Goal: Communication & Community: Answer question/provide support

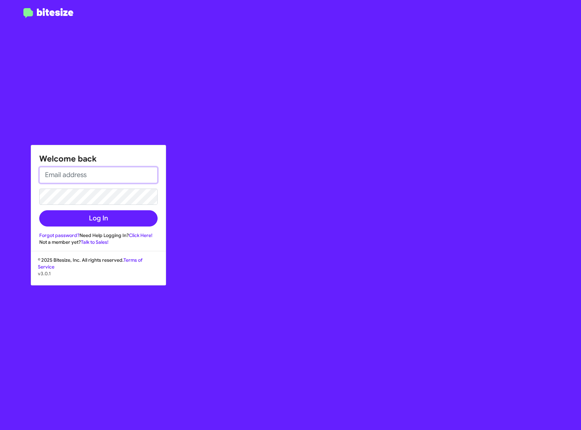
click at [47, 170] on input "email" at bounding box center [98, 175] width 118 height 16
paste input "[PERSON_NAME][EMAIL_ADDRESS][PERSON_NAME][DOMAIN_NAME]"
type input "[PERSON_NAME][EMAIL_ADDRESS][PERSON_NAME][DOMAIN_NAME]"
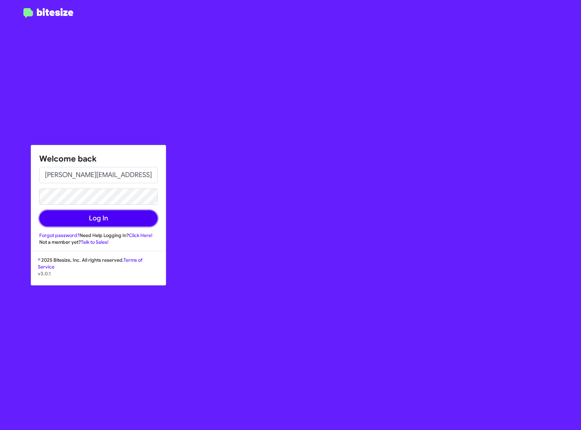
click at [97, 215] on button "Log In" at bounding box center [98, 218] width 118 height 16
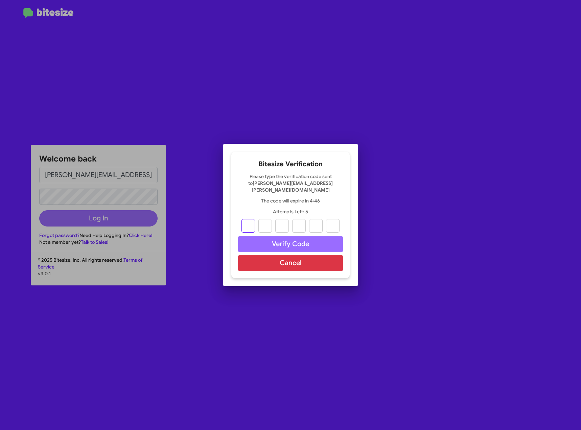
click at [251, 223] on input "text" at bounding box center [249, 226] width 14 height 14
type input "7"
type input "9"
type input "3"
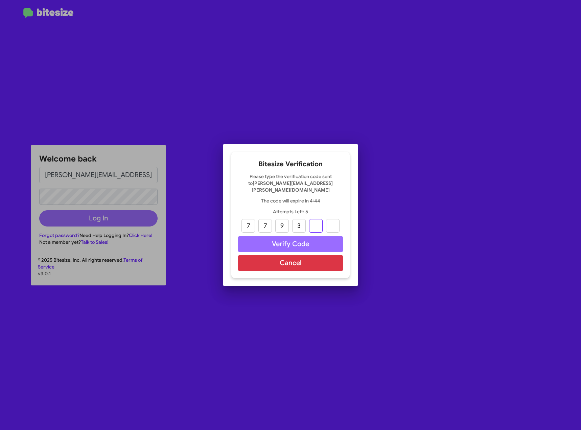
type input "5"
type input "3"
click at [325, 246] on button "Verify Code" at bounding box center [290, 244] width 105 height 16
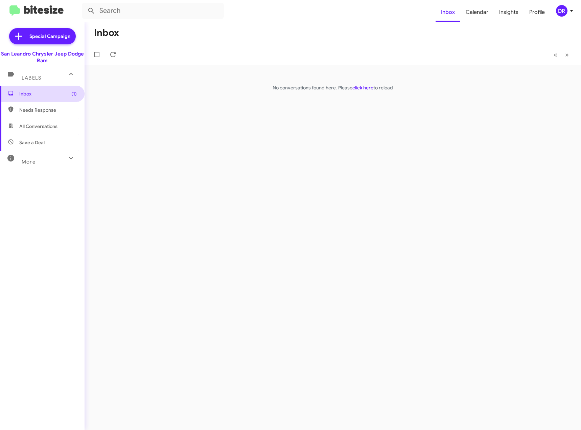
click at [44, 97] on span "Inbox (1)" at bounding box center [42, 94] width 85 height 16
click at [28, 91] on span "Inbox (1)" at bounding box center [48, 93] width 58 height 7
click at [28, 111] on span "Needs Response" at bounding box center [48, 110] width 58 height 7
type input "in:needs-response"
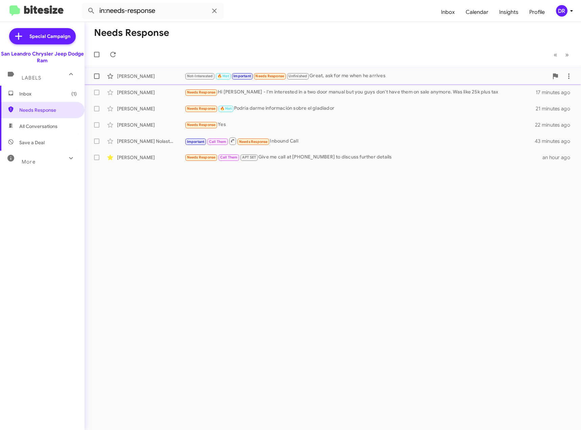
click at [361, 77] on div "Not-Interested 🔥 Hot Important Needs Response Unfinished Great, ask for me when…" at bounding box center [367, 76] width 364 height 8
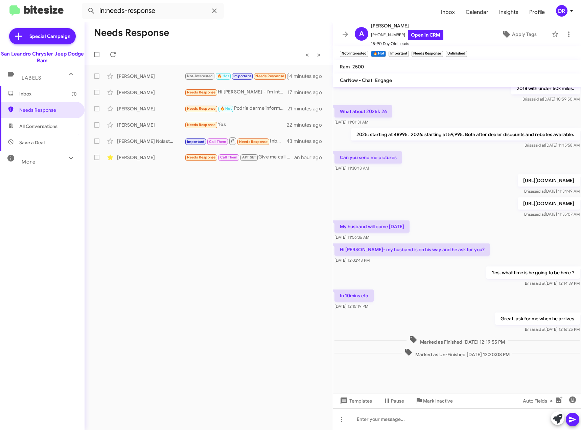
scroll to position [170, 0]
click at [233, 91] on div "Needs Response Hi [PERSON_NAME]'m interested in a two door manual but you guys …" at bounding box center [243, 92] width 116 height 8
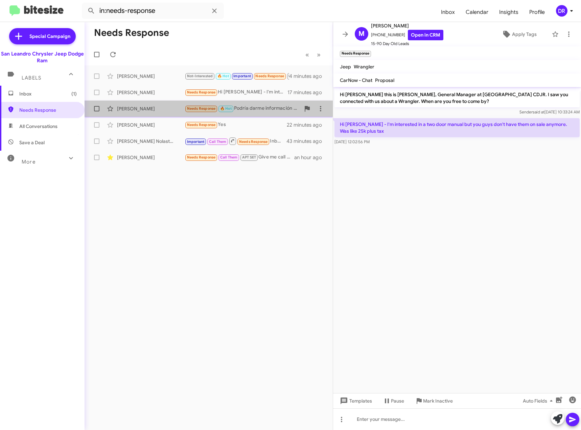
click at [244, 108] on div "Needs Response 🔥 Hot Podría darme información sobre el gladiador" at bounding box center [243, 109] width 116 height 8
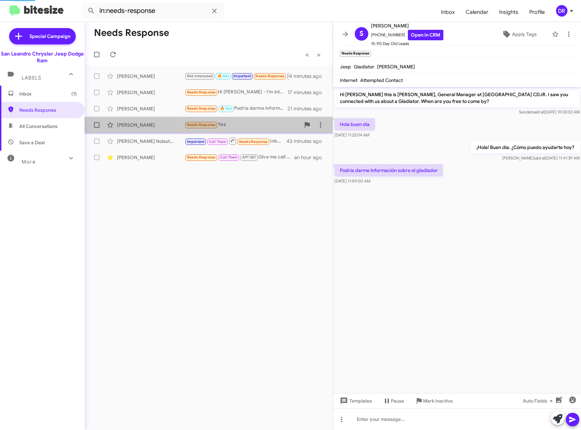
click at [250, 126] on div "Needs Response Yes" at bounding box center [243, 125] width 116 height 8
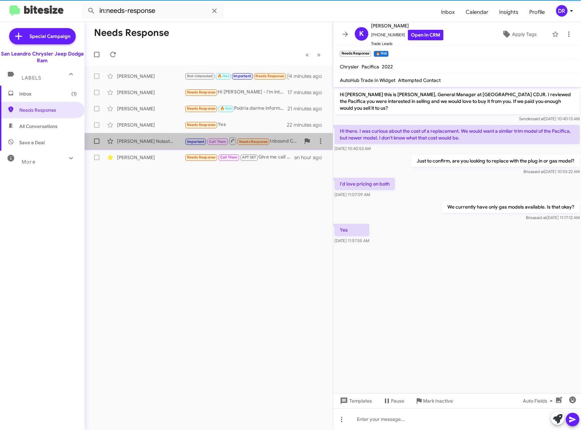
click at [285, 145] on div "[PERSON_NAME] Nolastname120289962 Important Call Them Needs Response Inbound Ca…" at bounding box center [209, 141] width 238 height 14
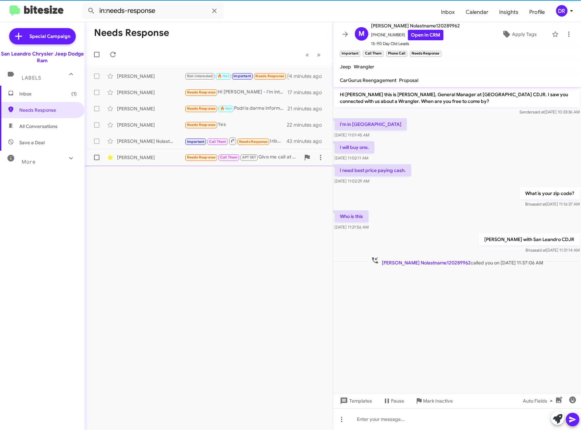
click at [284, 153] on div "[PERSON_NAME] Needs Response Call Them APT SET Give me call at [PHONE_NUMBER] t…" at bounding box center [209, 158] width 238 height 14
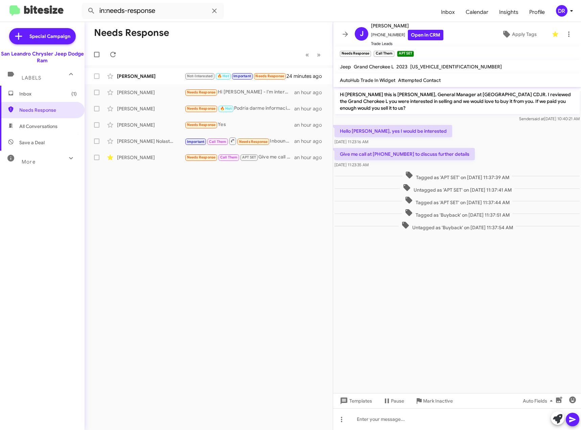
click at [24, 90] on span "Inbox (1)" at bounding box center [42, 94] width 85 height 16
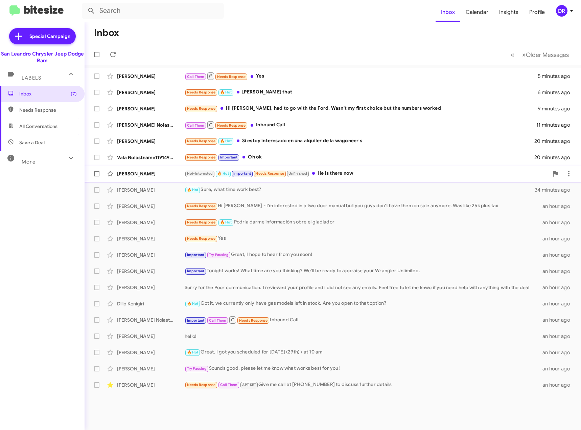
click at [350, 176] on div "Not-Interested 🔥 Hot Important Needs Response Unfinished He is there now" at bounding box center [367, 174] width 364 height 8
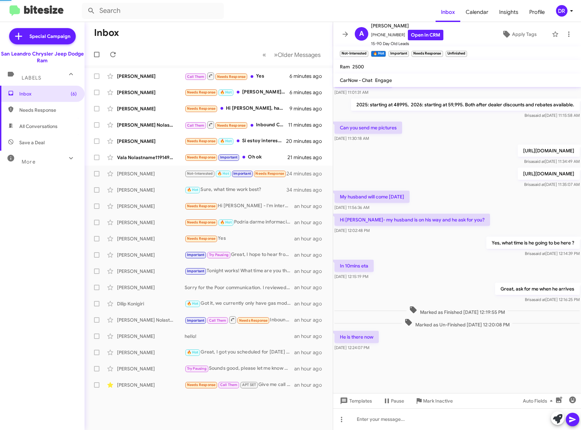
scroll to position [276, 0]
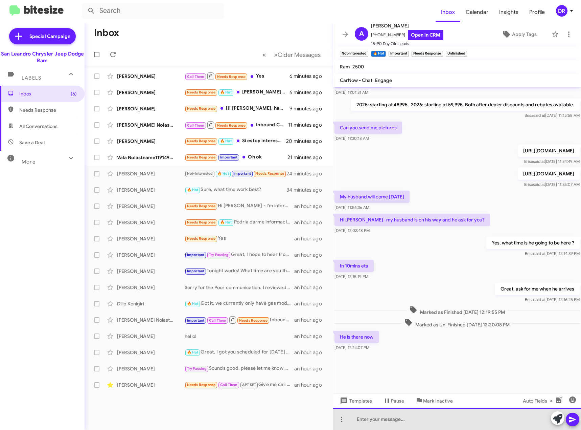
click at [399, 413] on div at bounding box center [457, 419] width 248 height 22
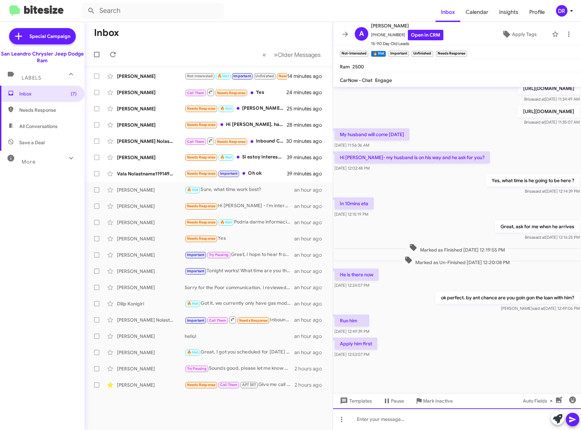
scroll to position [181, 0]
click at [262, 130] on div "[PERSON_NAME] Needs Response Hi [PERSON_NAME], had to go with the Ford. Wasn't …" at bounding box center [209, 125] width 238 height 14
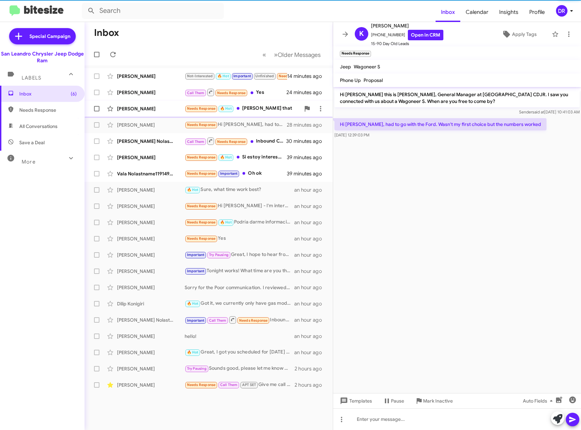
click at [247, 107] on div "Needs Response 🔥 Hot [PERSON_NAME] that" at bounding box center [243, 109] width 116 height 8
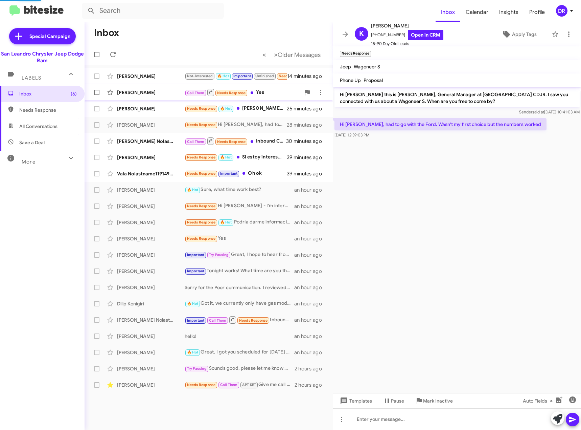
click at [258, 93] on div "Call Them Needs Response Yes" at bounding box center [243, 92] width 116 height 8
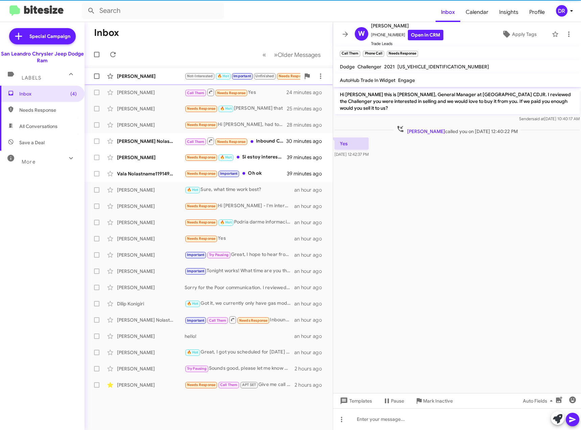
click at [160, 79] on div "[PERSON_NAME] Not-Interested 🔥 Hot Important Unfinished Needs Response Apply hi…" at bounding box center [209, 76] width 238 height 14
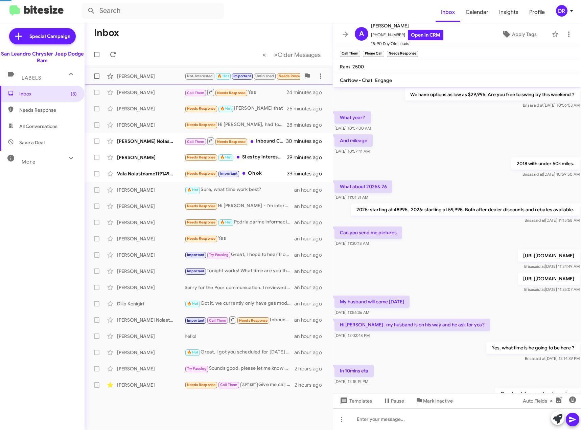
scroll to position [181, 0]
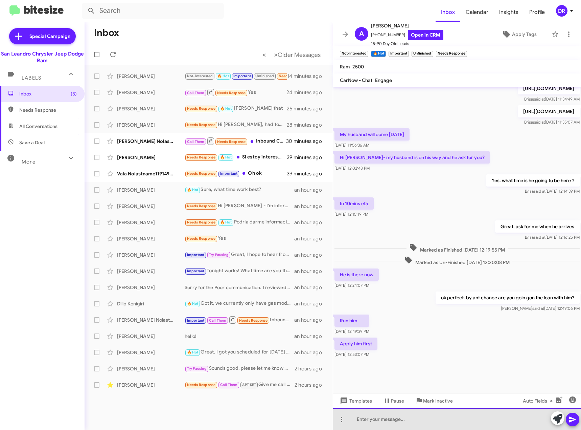
click at [388, 421] on div at bounding box center [457, 419] width 248 height 22
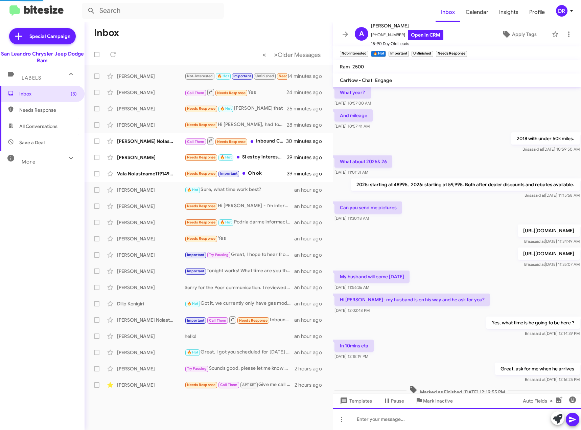
scroll to position [0, 0]
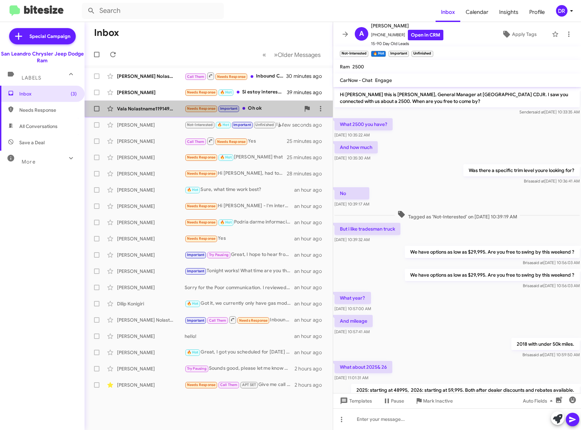
click at [265, 110] on div "Needs Response Important Oh ok" at bounding box center [243, 109] width 116 height 8
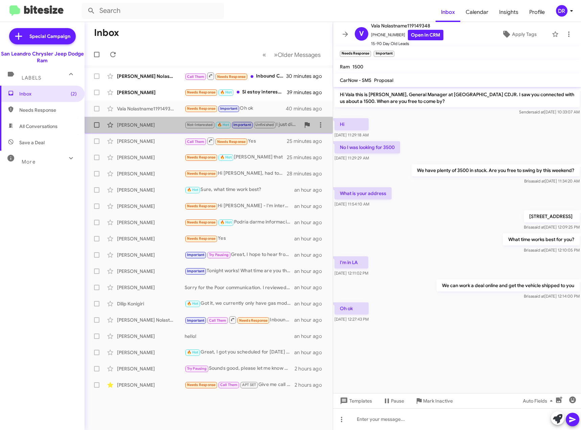
click at [158, 129] on div "[PERSON_NAME] Not-Interested 🔥 Hot Important Unfinished I just did, He wont get…" at bounding box center [209, 125] width 238 height 14
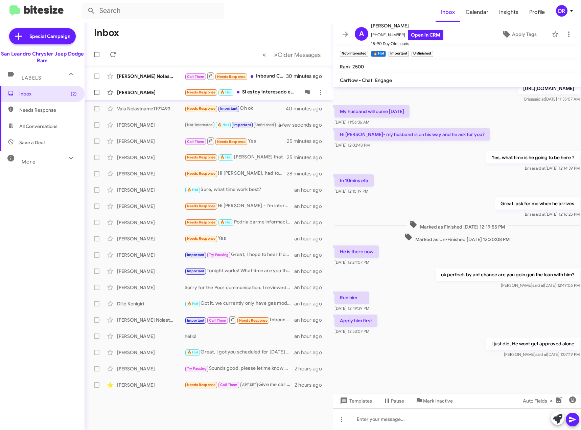
click at [254, 96] on div "Needs Response 🔥 Hot Si estoy interesado en una alquiler de la wagoneer s" at bounding box center [243, 92] width 116 height 8
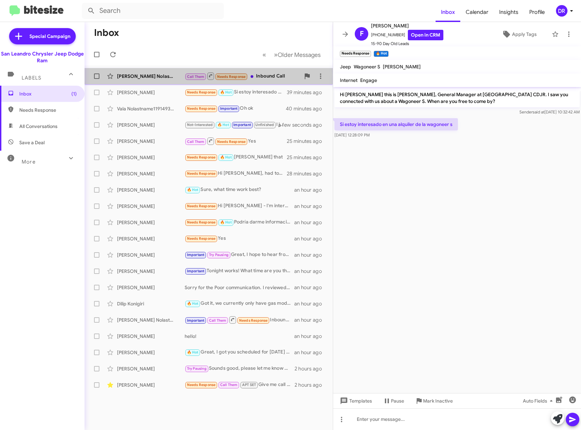
click at [274, 77] on div "Call Them Needs Response Inbound Call" at bounding box center [243, 76] width 116 height 8
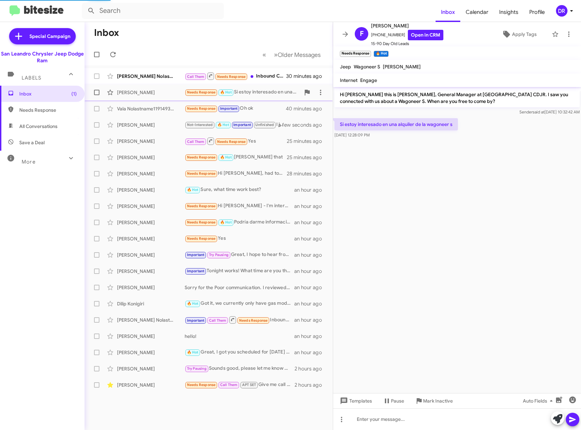
click at [273, 89] on div "Needs Response 🔥 Hot Si estoy interesado en una alquiler de la wagoneer s" at bounding box center [243, 92] width 116 height 8
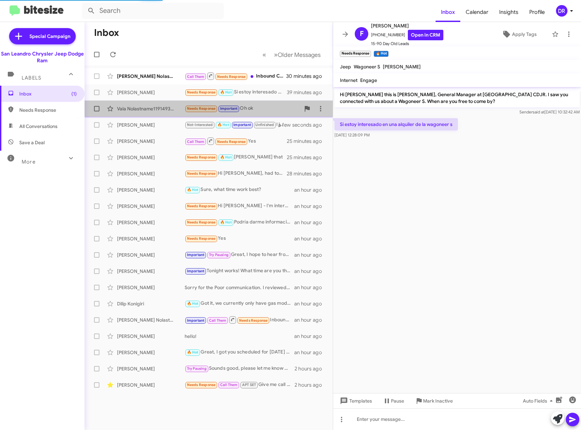
click at [268, 103] on div "Vala Nolastname119149348 Needs Response Important Oh ok 40 minutes ago" at bounding box center [209, 109] width 238 height 14
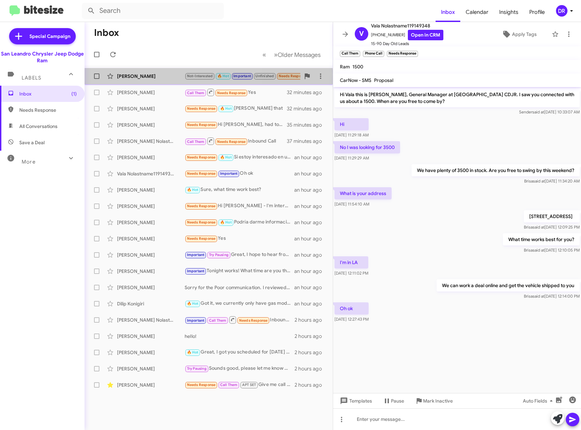
click at [169, 80] on div "[PERSON_NAME] Not-Interested 🔥 Hot Important Unfinished Needs Response Why he c…" at bounding box center [209, 76] width 238 height 14
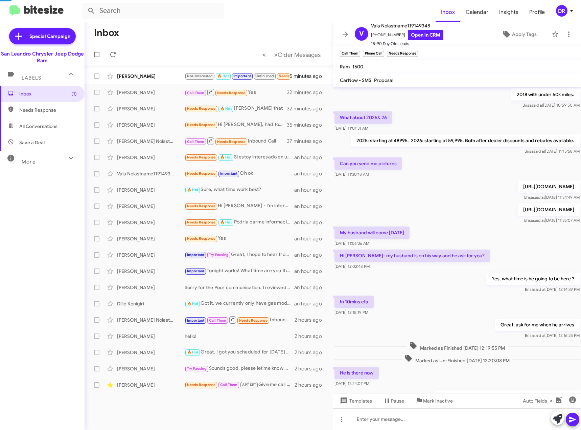
scroll to position [181, 0]
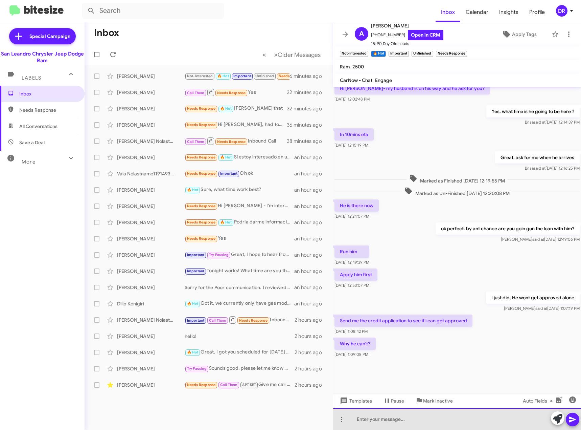
click at [409, 422] on div at bounding box center [457, 419] width 248 height 22
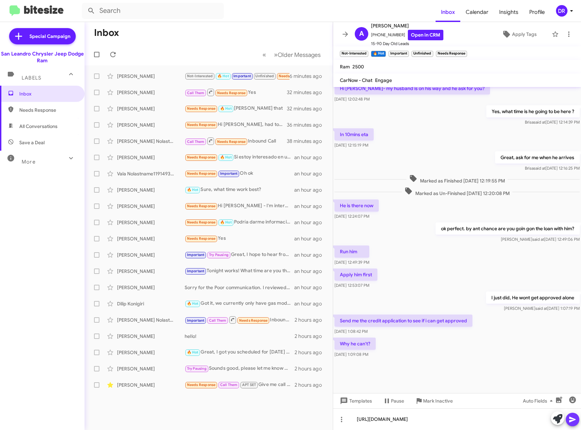
click at [577, 419] on button at bounding box center [573, 419] width 14 height 14
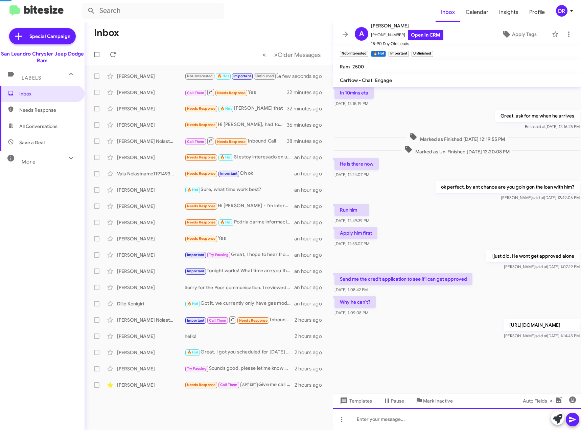
scroll to position [0, 0]
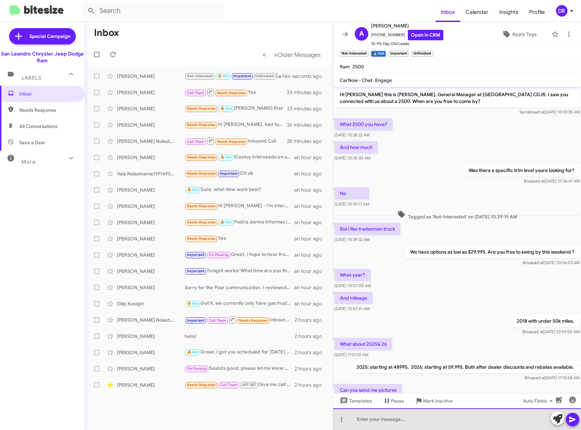
click at [403, 424] on div at bounding box center [457, 419] width 248 height 22
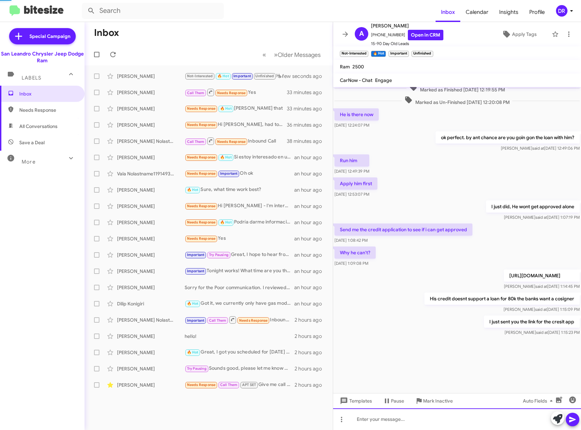
scroll to position [498, 0]
click at [69, 158] on icon at bounding box center [71, 158] width 4 height 2
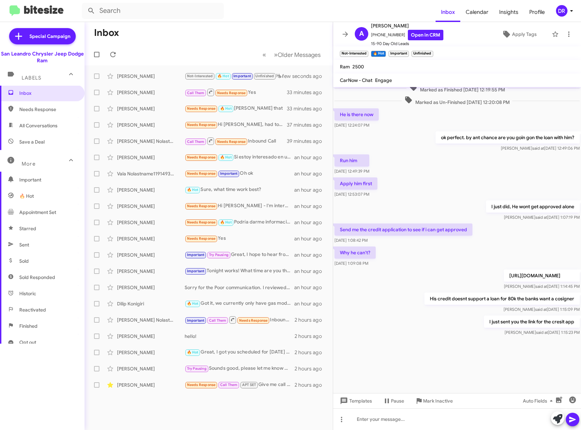
scroll to position [0, 0]
click at [150, 94] on div "[PERSON_NAME]" at bounding box center [151, 92] width 68 height 7
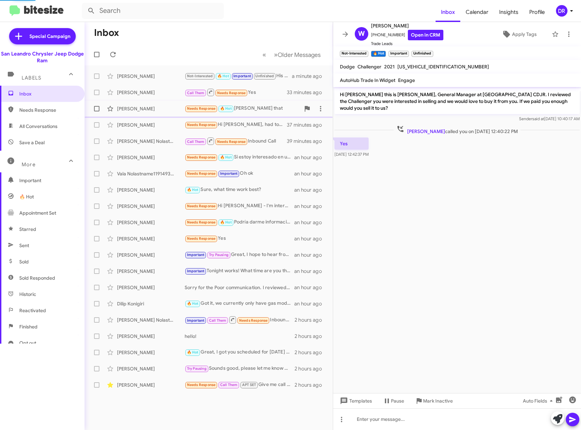
click at [149, 106] on div "[PERSON_NAME]" at bounding box center [151, 108] width 68 height 7
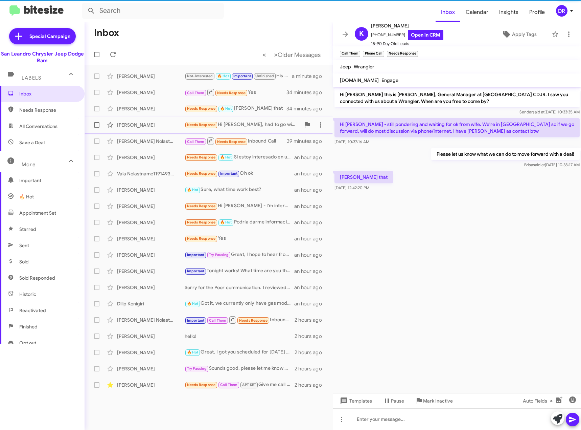
click at [150, 124] on div "[PERSON_NAME]" at bounding box center [151, 124] width 68 height 7
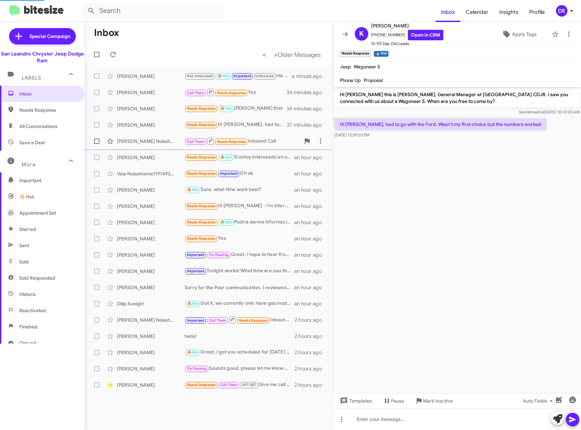
click at [156, 140] on div "[PERSON_NAME] Nolastname117713434" at bounding box center [151, 141] width 68 height 7
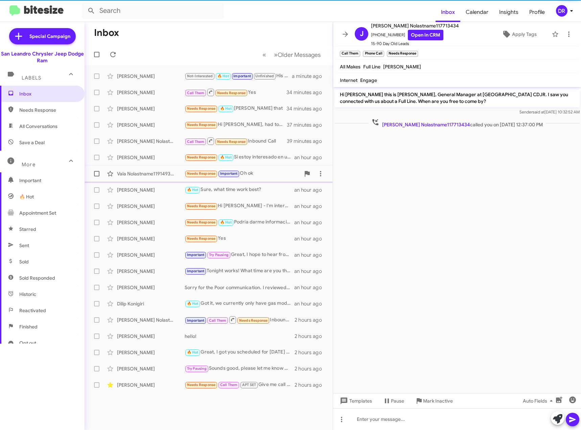
click at [162, 168] on div "Vala Nolastname119149348 Needs Response Important Oh ok an hour ago" at bounding box center [209, 174] width 238 height 14
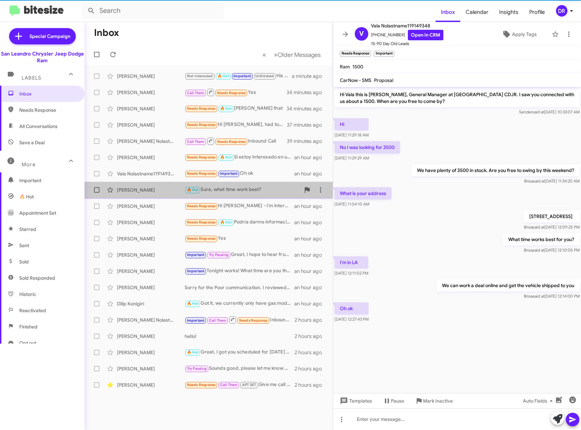
click at [157, 186] on div "[PERSON_NAME] 🔥 Hot Sure, what time work best? an hour ago" at bounding box center [209, 190] width 238 height 14
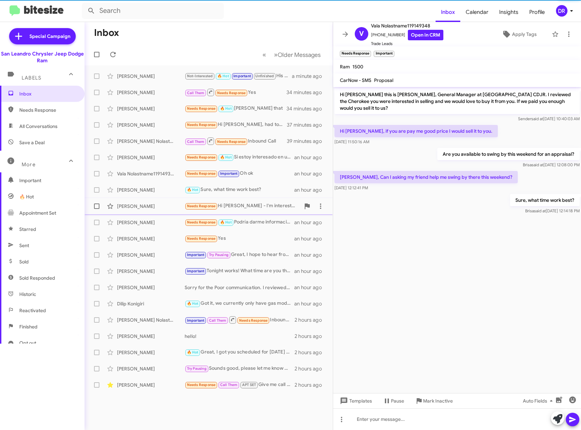
click at [159, 203] on div "[PERSON_NAME] Needs Response Hi [PERSON_NAME] - I'm interested in a two door ma…" at bounding box center [209, 206] width 238 height 14
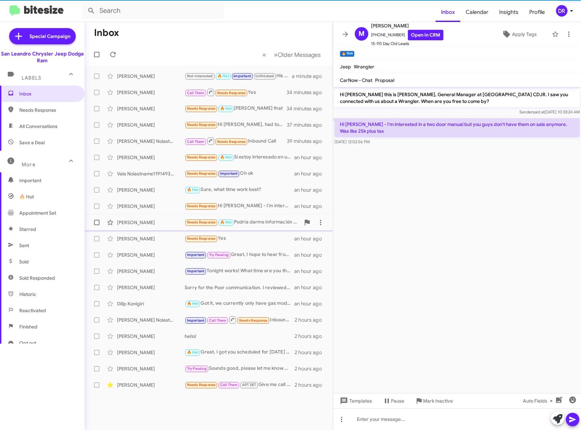
click at [159, 222] on div "[PERSON_NAME]" at bounding box center [151, 222] width 68 height 7
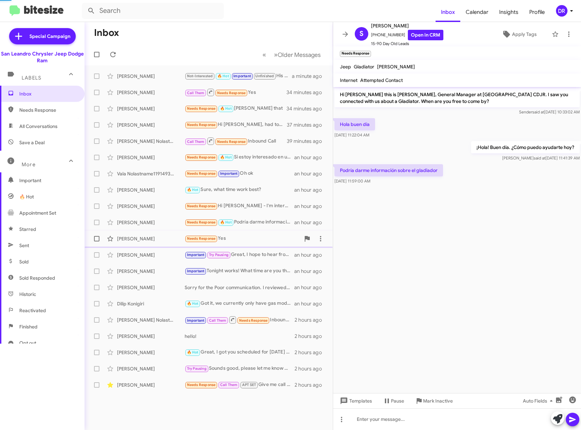
click at [155, 243] on div "[PERSON_NAME] Needs Response Yes an hour ago" at bounding box center [209, 239] width 238 height 14
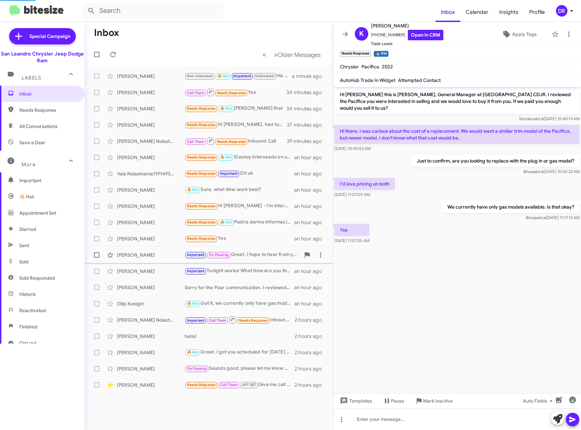
click at [157, 257] on div "[PERSON_NAME]" at bounding box center [151, 254] width 68 height 7
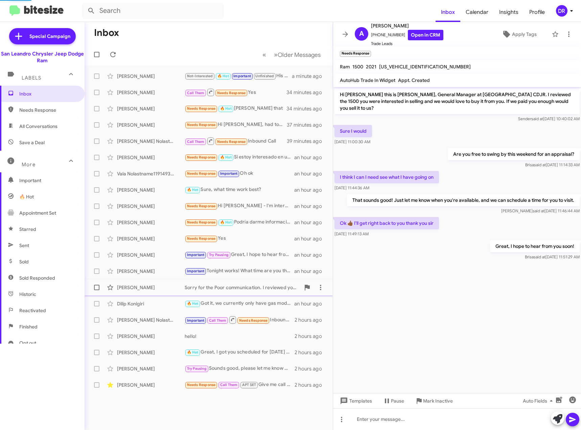
click at [152, 282] on div "[PERSON_NAME] Sorry for the Poor communication. I reviewed your profile and i d…" at bounding box center [209, 288] width 238 height 14
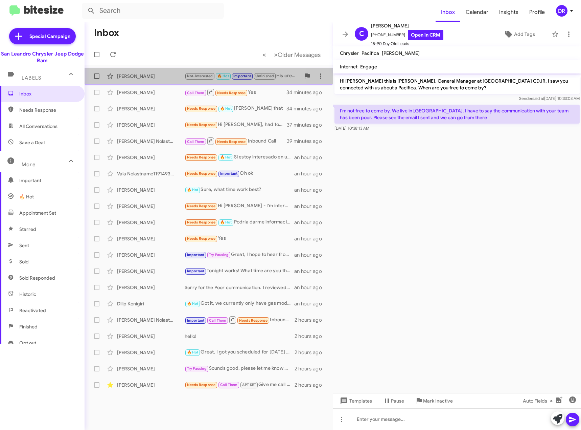
click at [148, 78] on div "[PERSON_NAME]" at bounding box center [151, 76] width 68 height 7
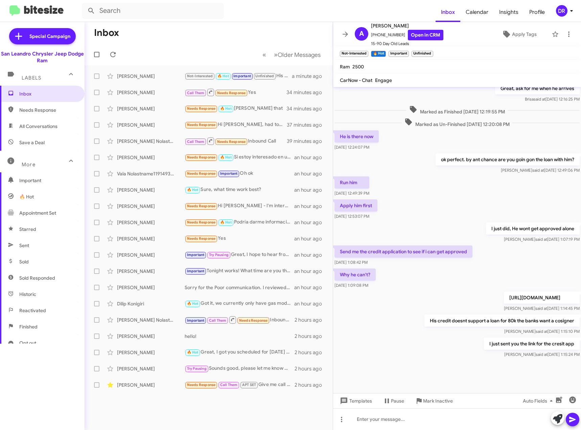
scroll to position [181, 0]
